Goal: Information Seeking & Learning: Learn about a topic

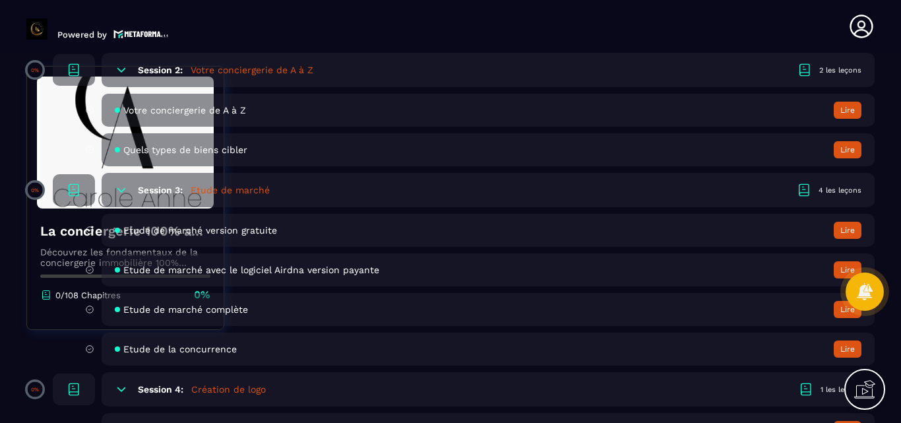
scroll to position [923, 0]
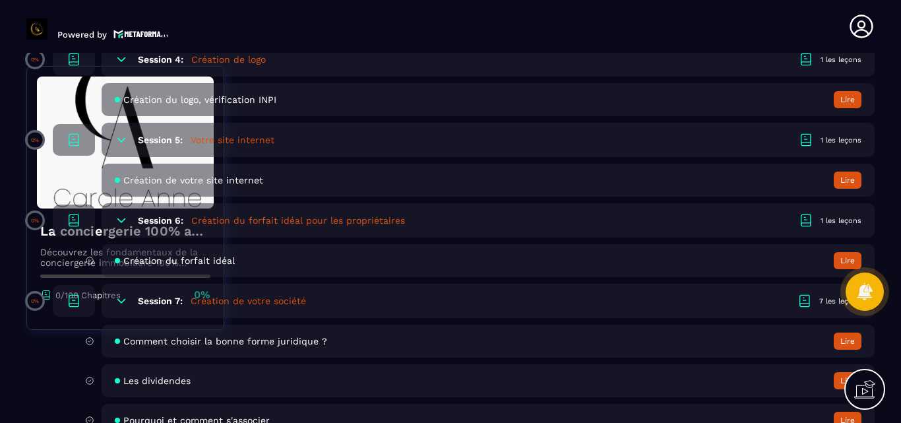
click at [832, 301] on div "7 les leçons" at bounding box center [840, 301] width 42 height 10
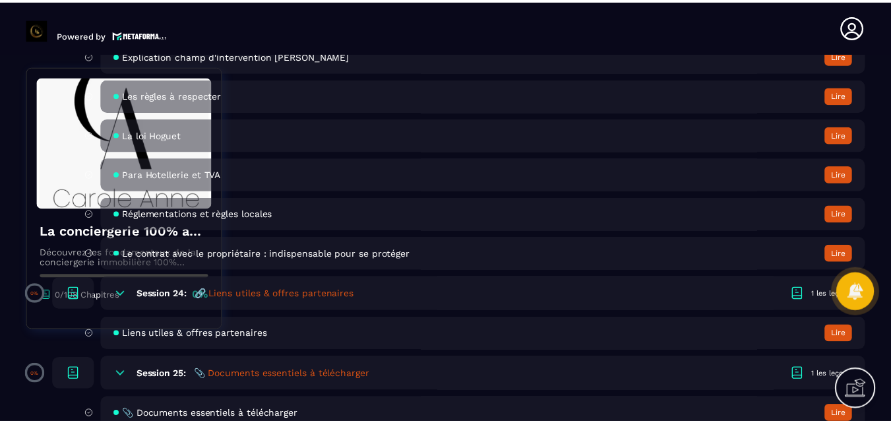
scroll to position [3627, 0]
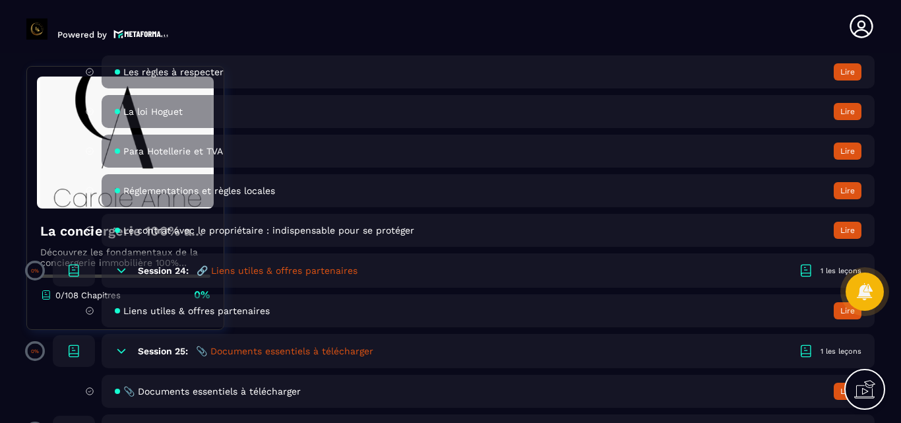
click at [318, 270] on h5 "🔗 Liens utiles & offres partenaires" at bounding box center [277, 270] width 161 height 13
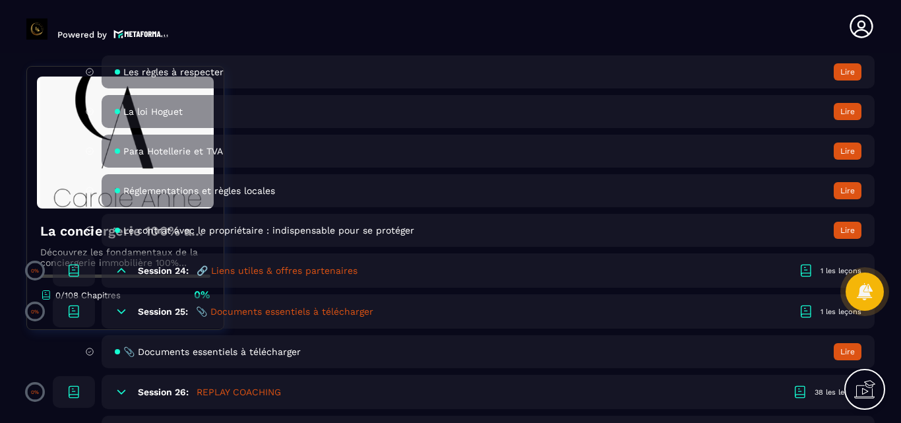
click at [834, 270] on div "1 les leçons" at bounding box center [840, 271] width 41 height 10
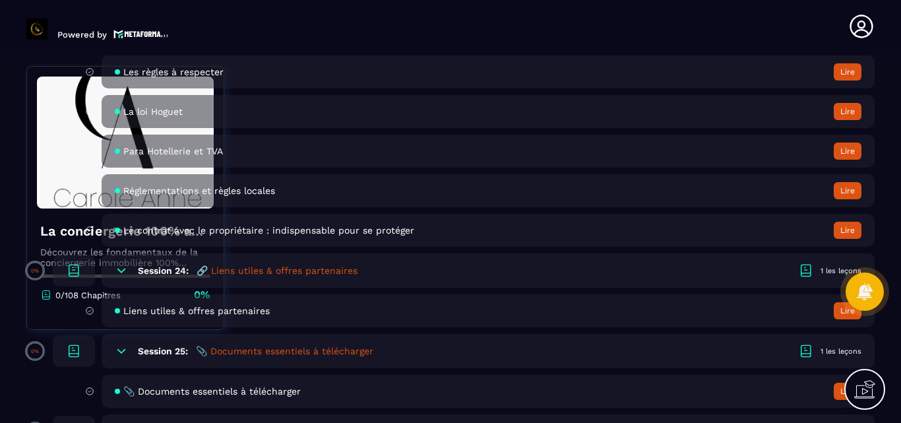
click at [334, 270] on h5 "🔗 Liens utiles & offres partenaires" at bounding box center [277, 270] width 161 height 13
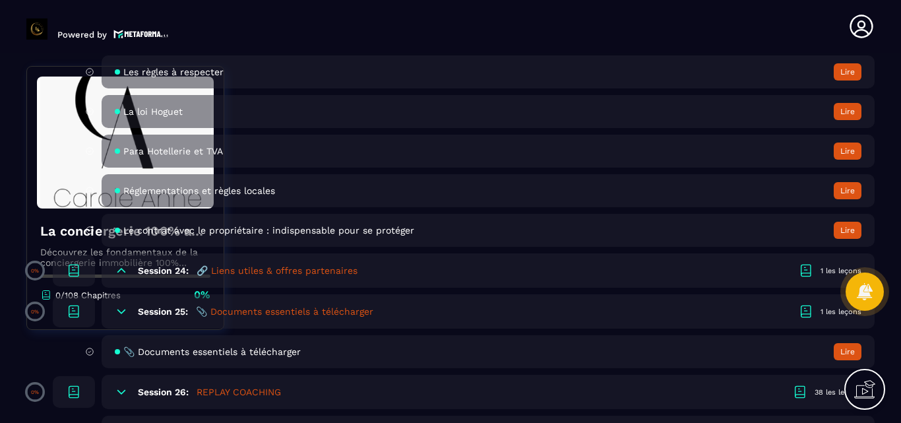
click at [839, 270] on div "1 les leçons" at bounding box center [840, 271] width 41 height 10
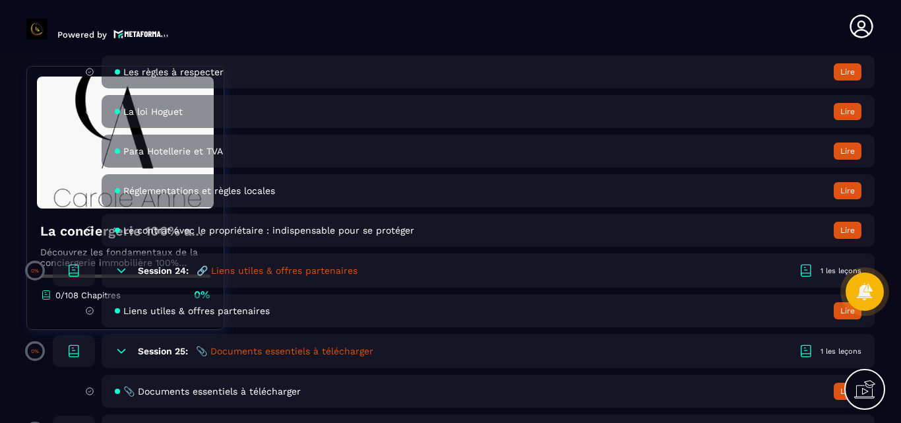
click at [841, 311] on button "Lire" at bounding box center [848, 310] width 28 height 17
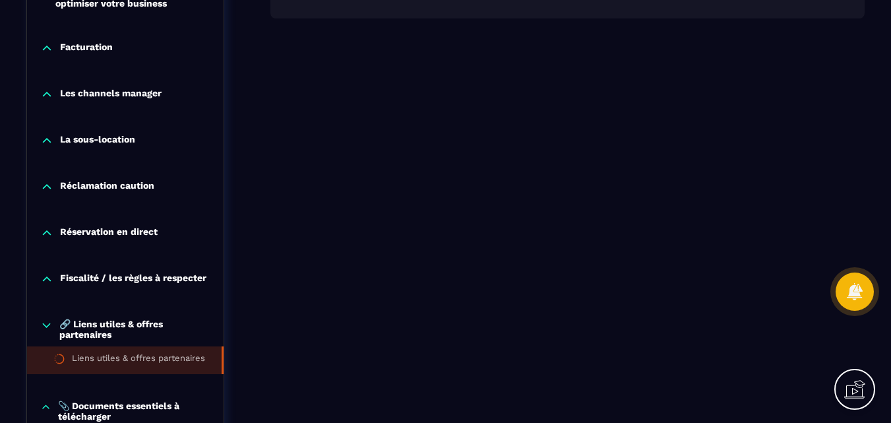
scroll to position [1372, 0]
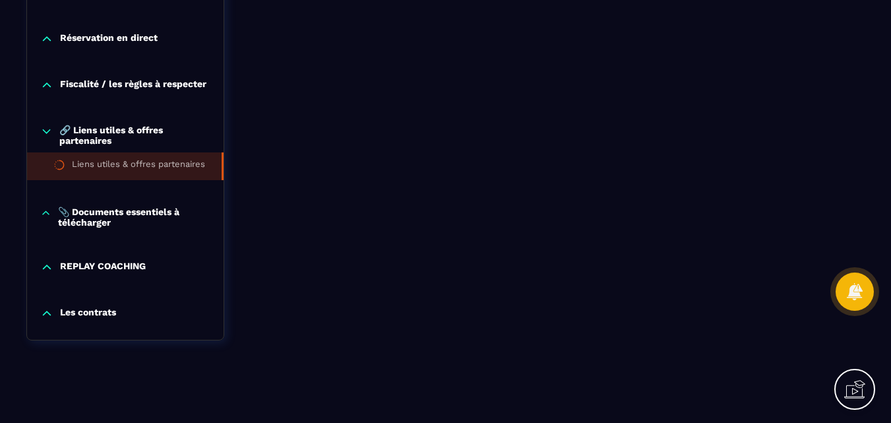
click at [83, 312] on p "Les contrats" at bounding box center [88, 313] width 56 height 13
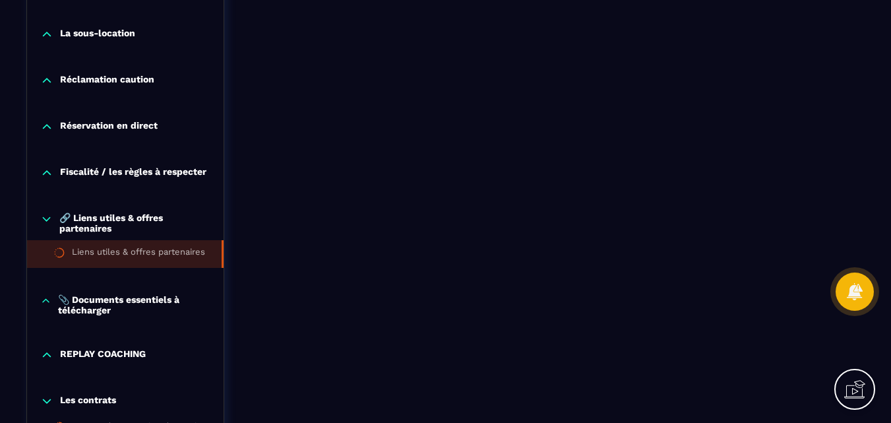
scroll to position [1428, 0]
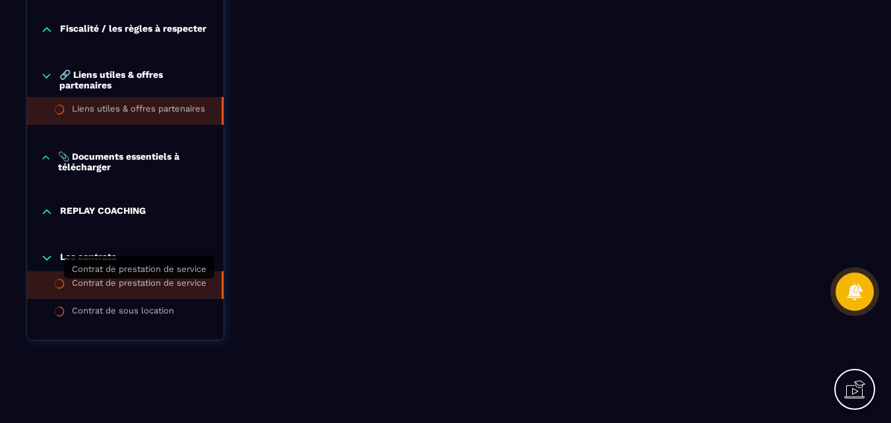
click at [117, 282] on div "Contrat de prestation de service" at bounding box center [139, 285] width 135 height 15
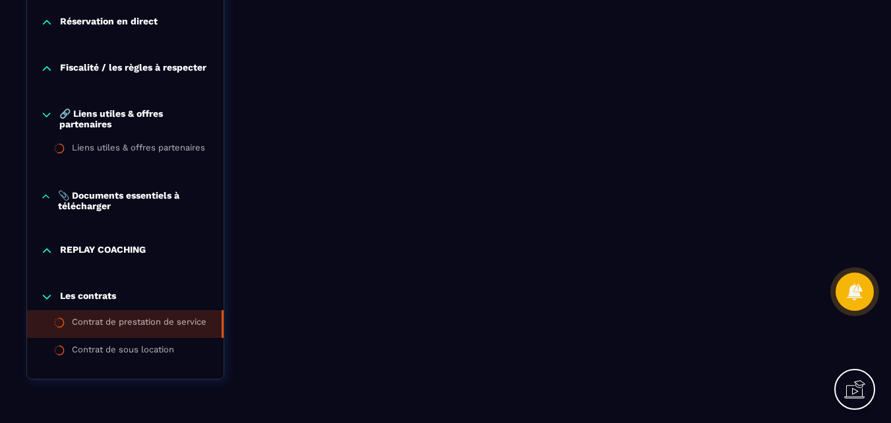
scroll to position [1428, 0]
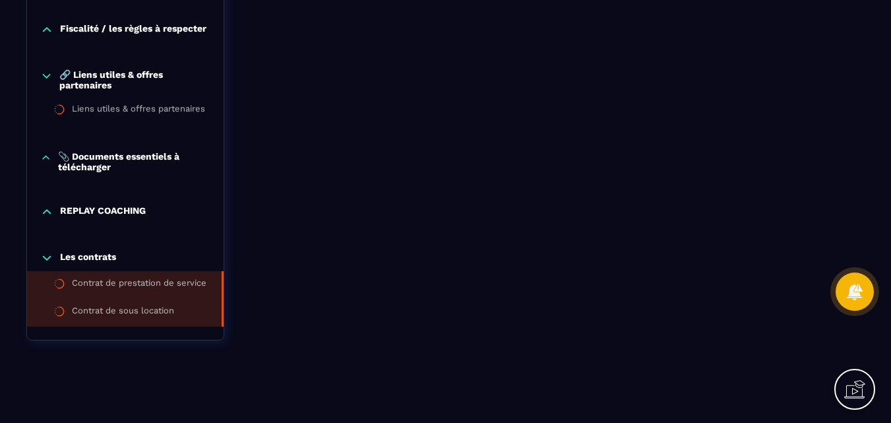
click at [128, 304] on li "Contrat de sous location" at bounding box center [125, 313] width 197 height 28
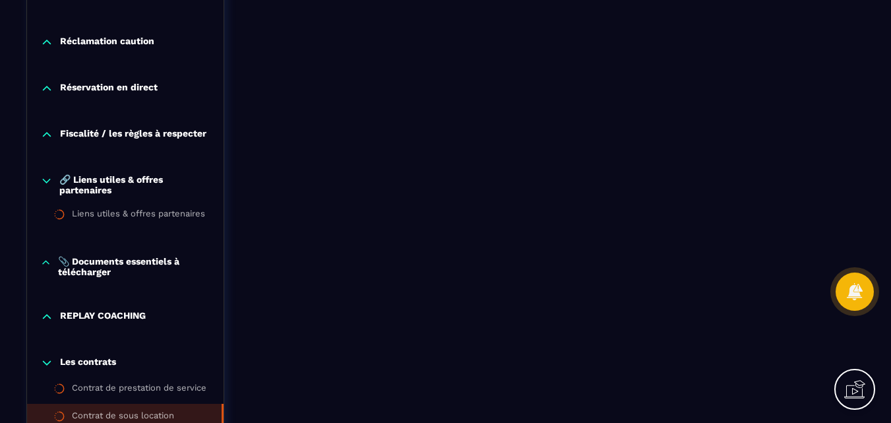
scroll to position [1385, 0]
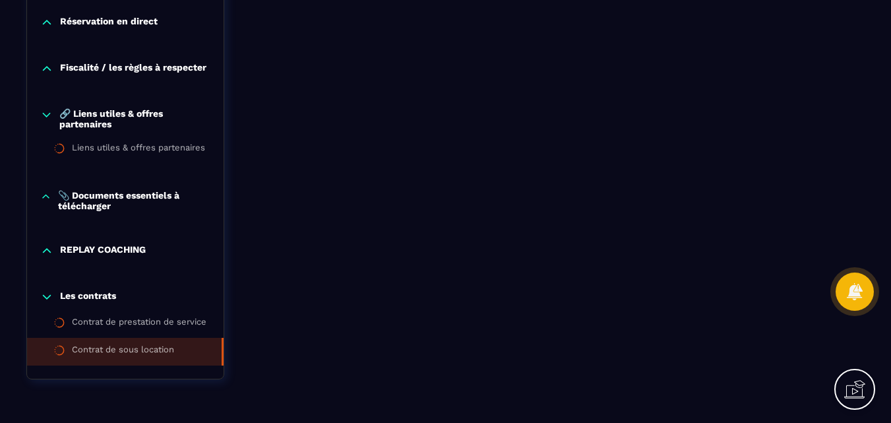
click at [55, 253] on div "REPLAY COACHING" at bounding box center [125, 250] width 197 height 13
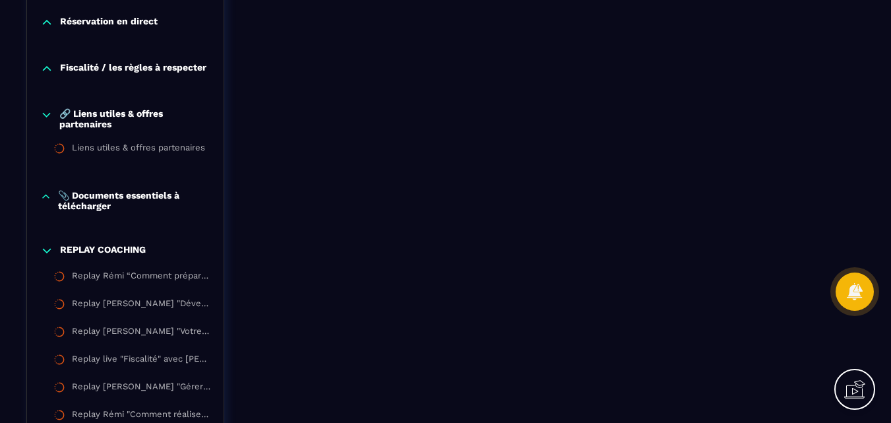
click at [133, 251] on p "REPLAY COACHING" at bounding box center [103, 250] width 86 height 13
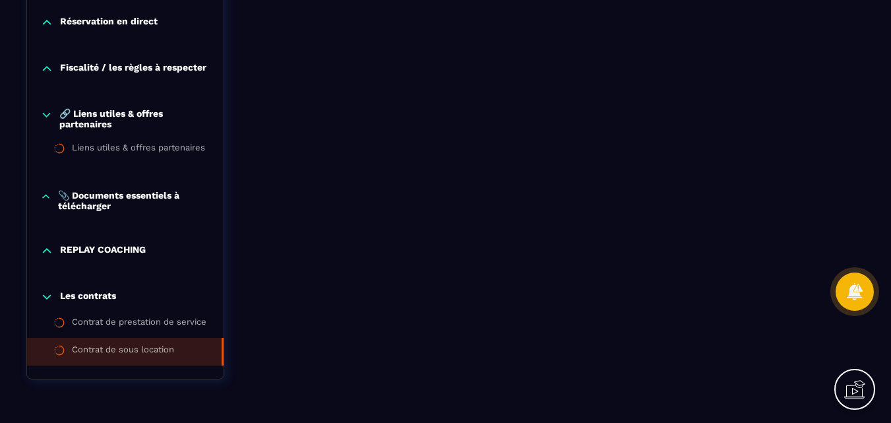
click at [86, 293] on div "Les contrats Contrat de prestation de service Contrat de sous location" at bounding box center [125, 328] width 197 height 102
click at [109, 253] on p "REPLAY COACHING" at bounding box center [103, 250] width 86 height 13
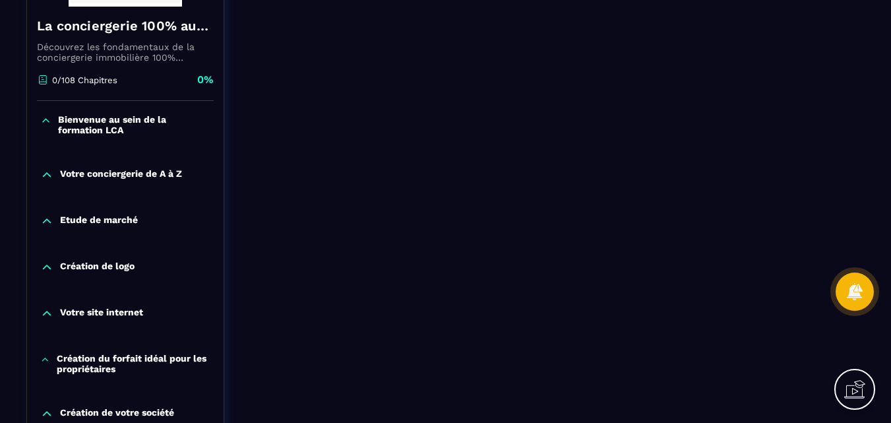
scroll to position [198, 0]
